Goal: Check status: Check status

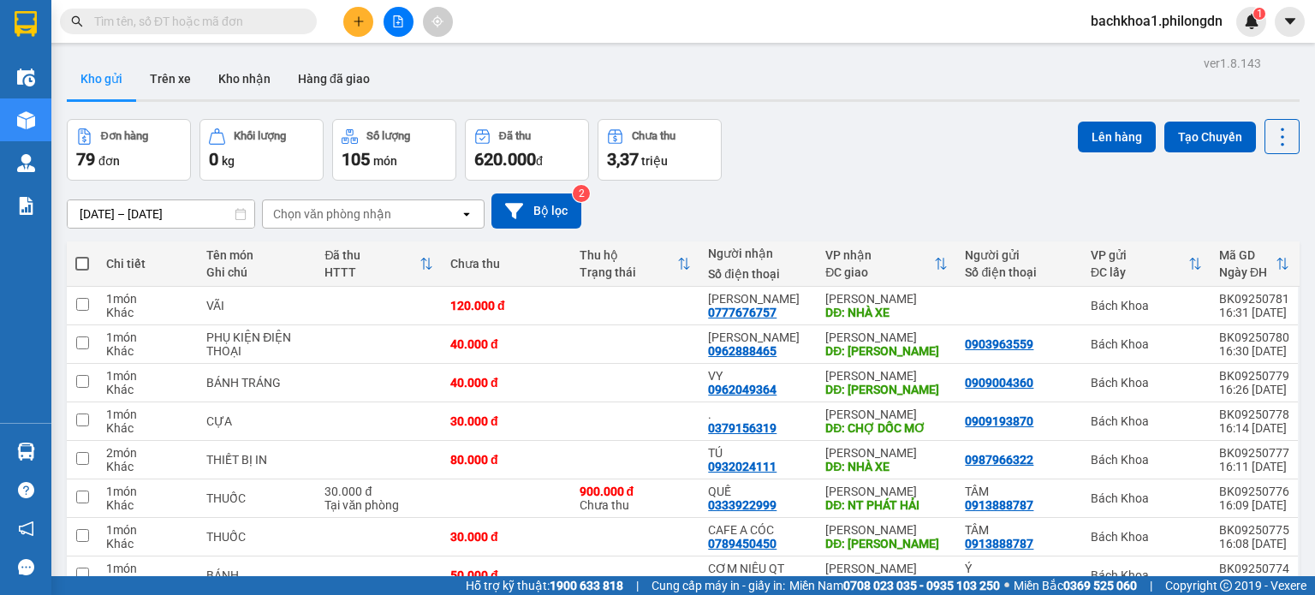
click at [187, 26] on input "text" at bounding box center [195, 21] width 202 height 19
paste input "0374058969"
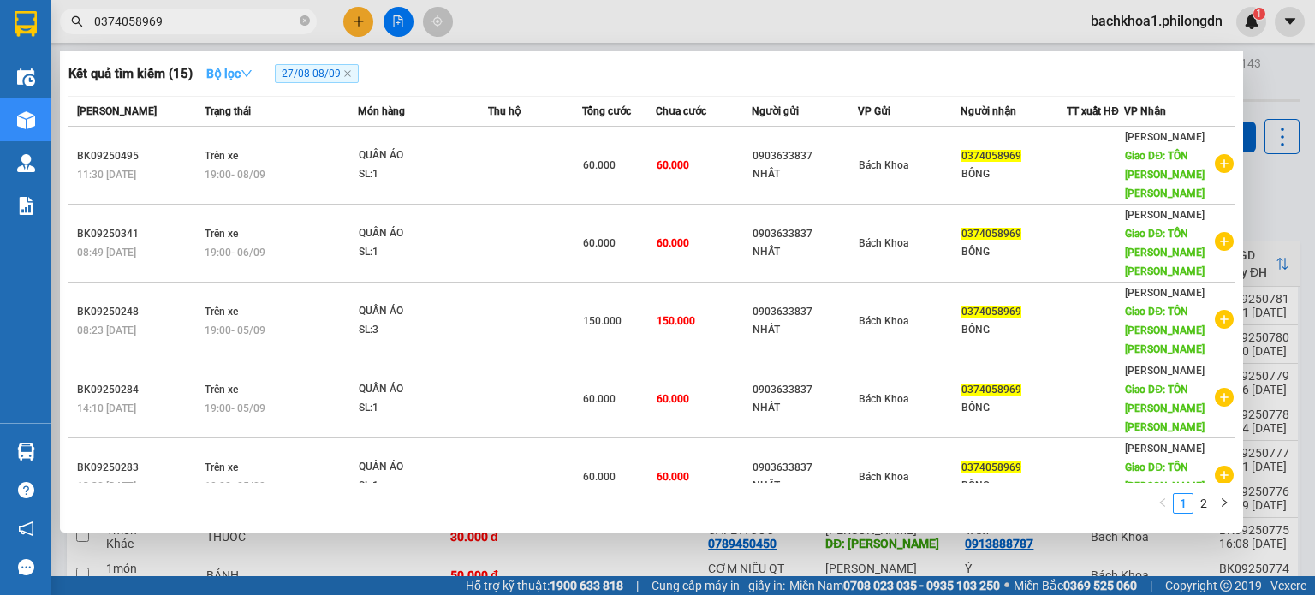
type input "0374058969"
click at [252, 76] on icon "down" at bounding box center [247, 74] width 12 height 12
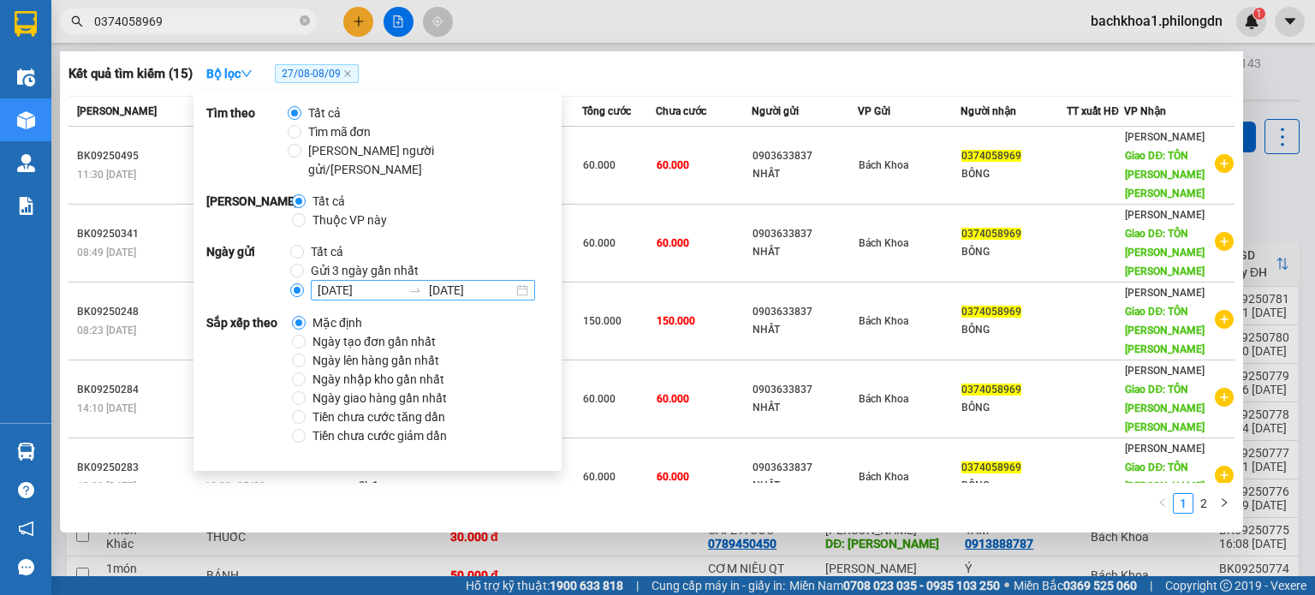
click at [364, 281] on input "[DATE]" at bounding box center [360, 290] width 84 height 19
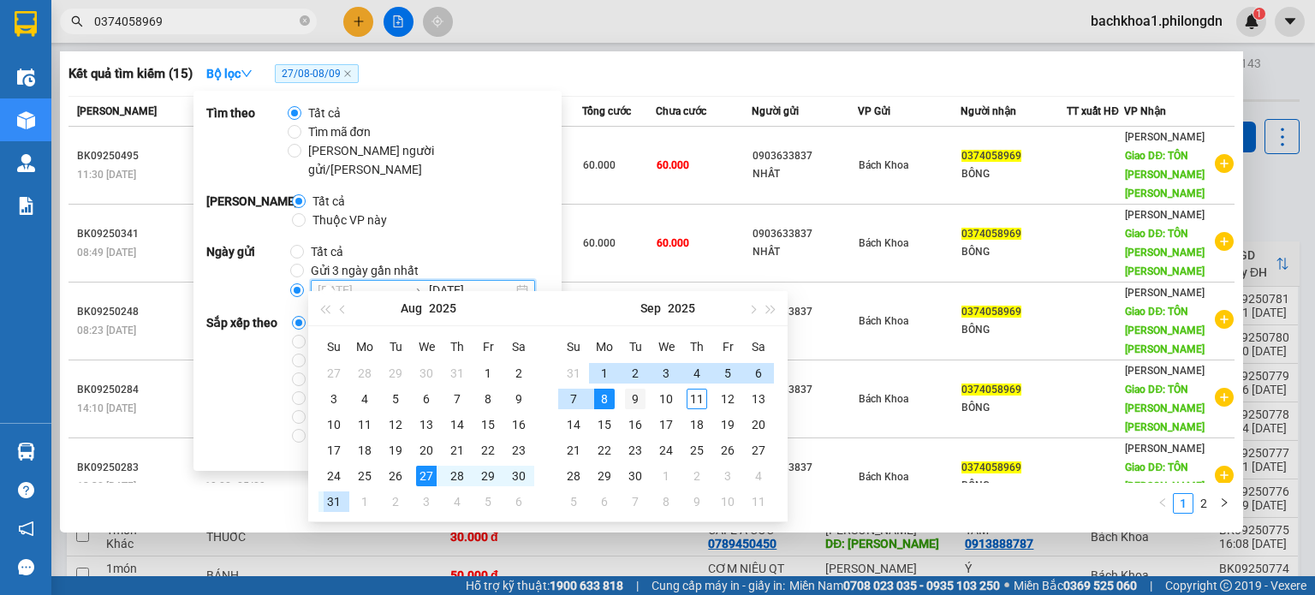
type input "[DATE]"
click at [634, 399] on div "9" at bounding box center [635, 399] width 21 height 21
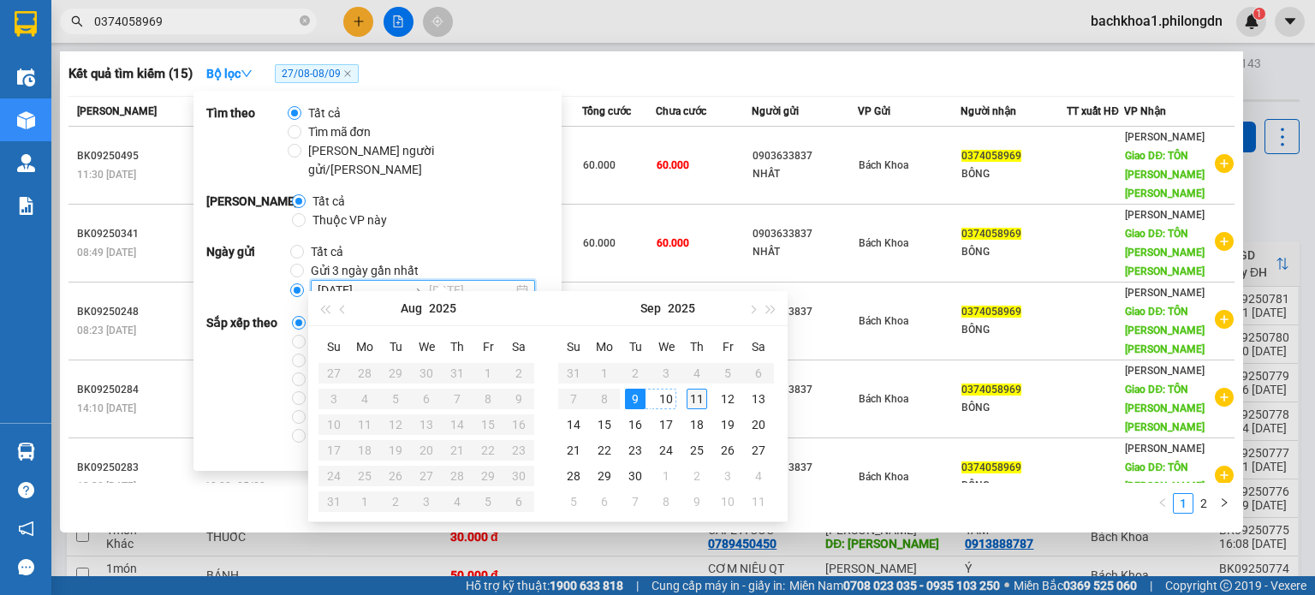
type input "[DATE]"
click at [695, 395] on div "11" at bounding box center [696, 399] width 21 height 21
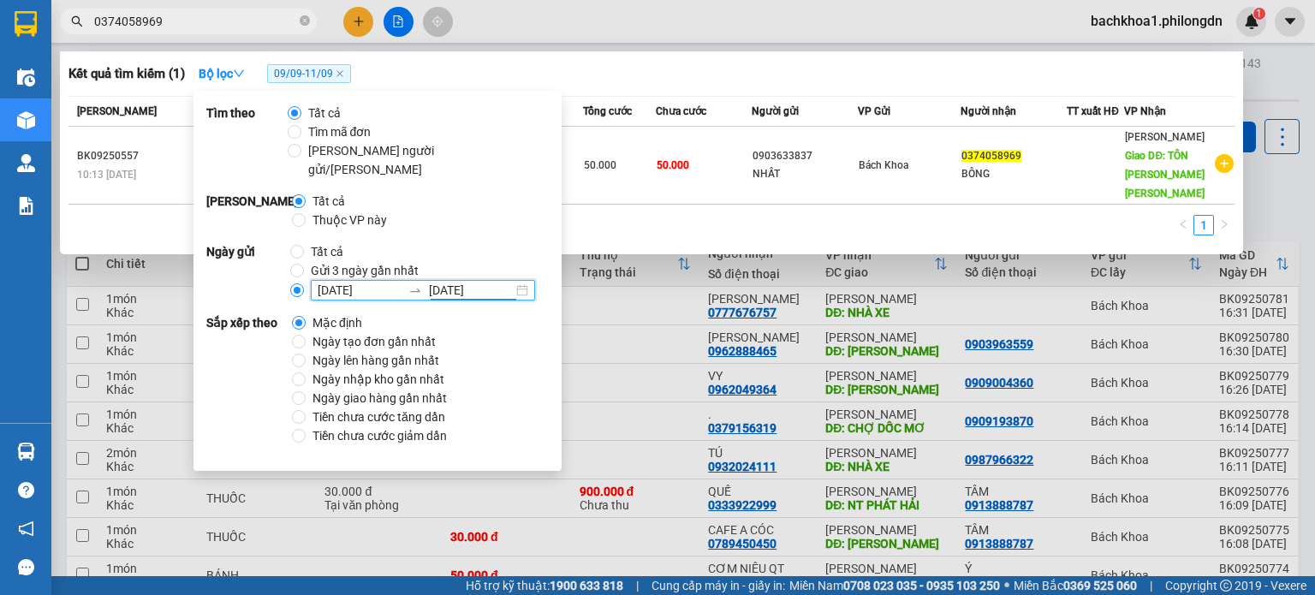
click at [754, 65] on div "Kết quả [PERSON_NAME] ( 1 ) Bộ lọc 09/09 - 11/09" at bounding box center [651, 73] width 1166 height 27
